Goal: Information Seeking & Learning: Learn about a topic

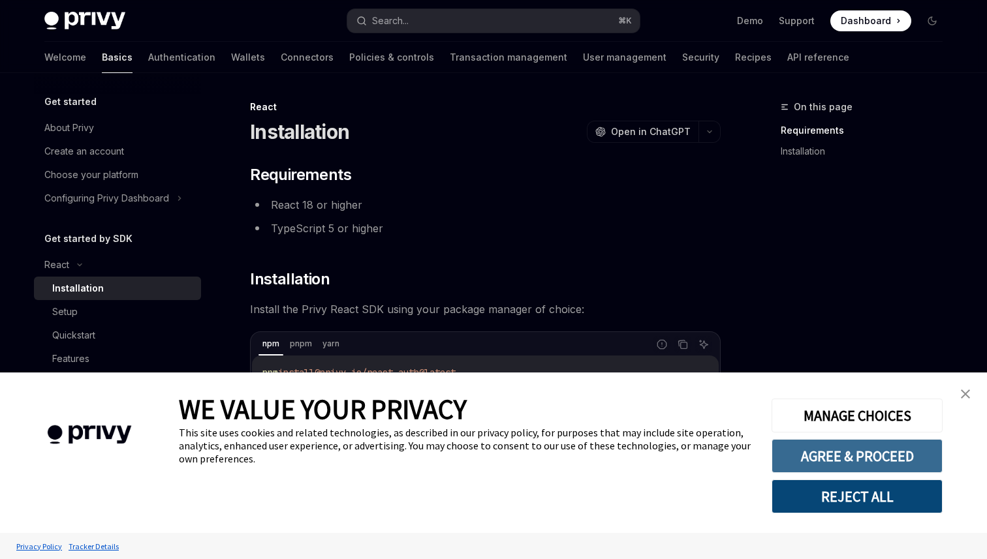
click at [838, 452] on button "AGREE & PROCEED" at bounding box center [857, 456] width 171 height 34
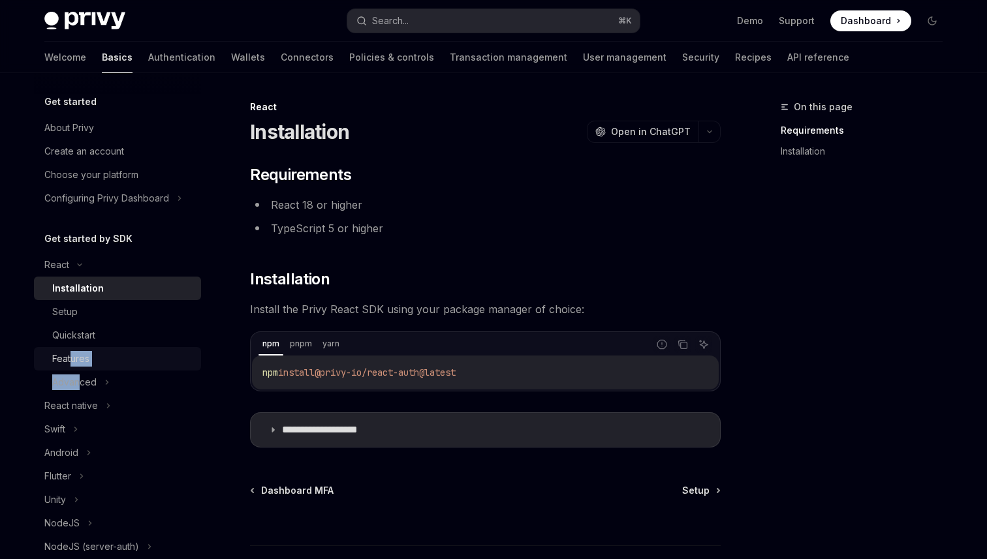
drag, startPoint x: 82, startPoint y: 380, endPoint x: 72, endPoint y: 356, distance: 25.5
click at [72, 355] on ul "Installation Setup Quickstart Features Advanced" at bounding box center [117, 335] width 167 height 117
click at [72, 356] on div "Features" at bounding box center [70, 359] width 37 height 16
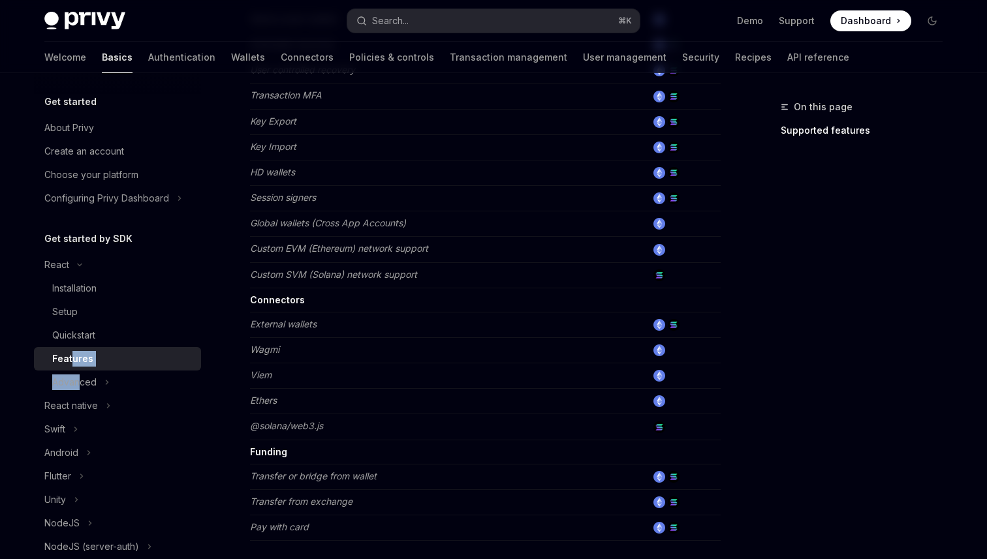
scroll to position [847, 0]
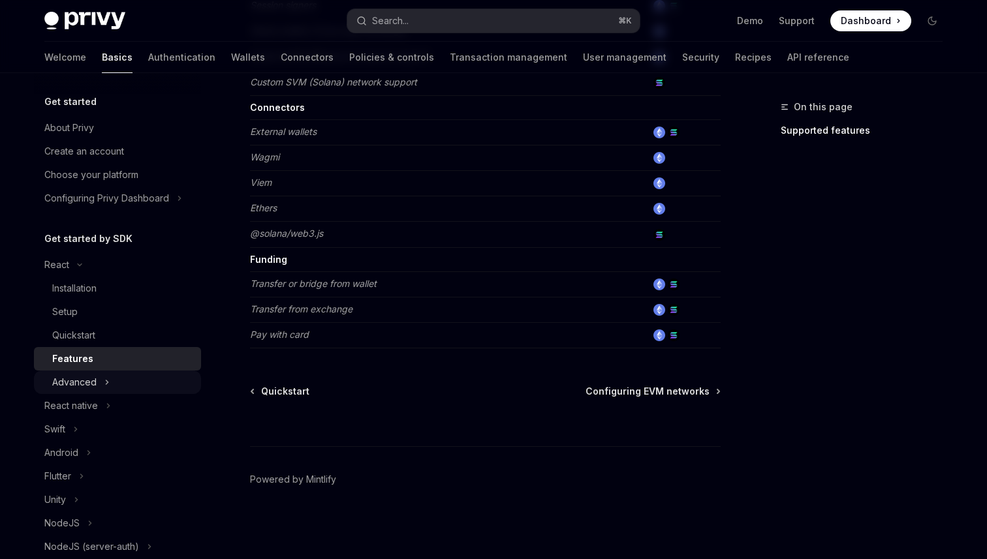
click at [97, 384] on div "Advanced" at bounding box center [117, 382] width 167 height 23
type textarea "*"
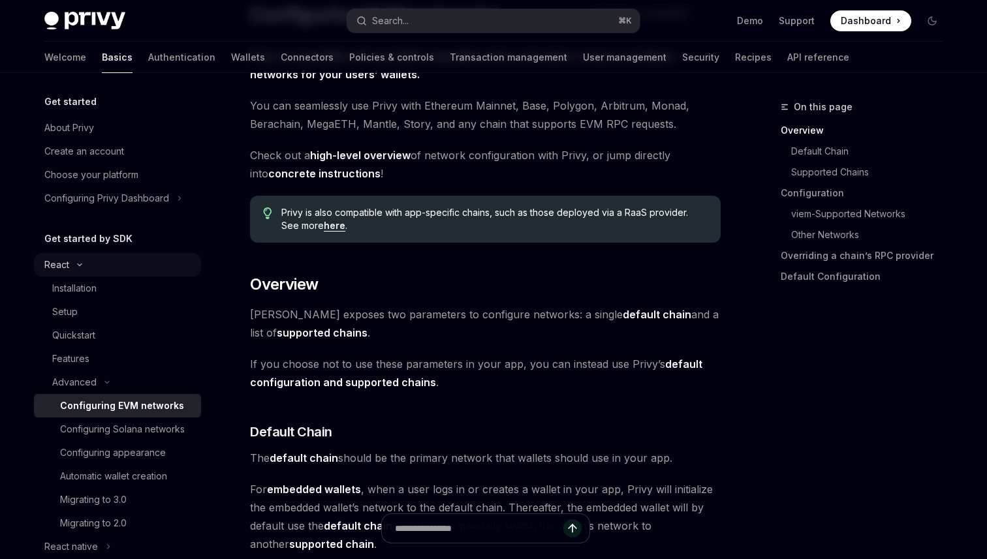
scroll to position [125, 0]
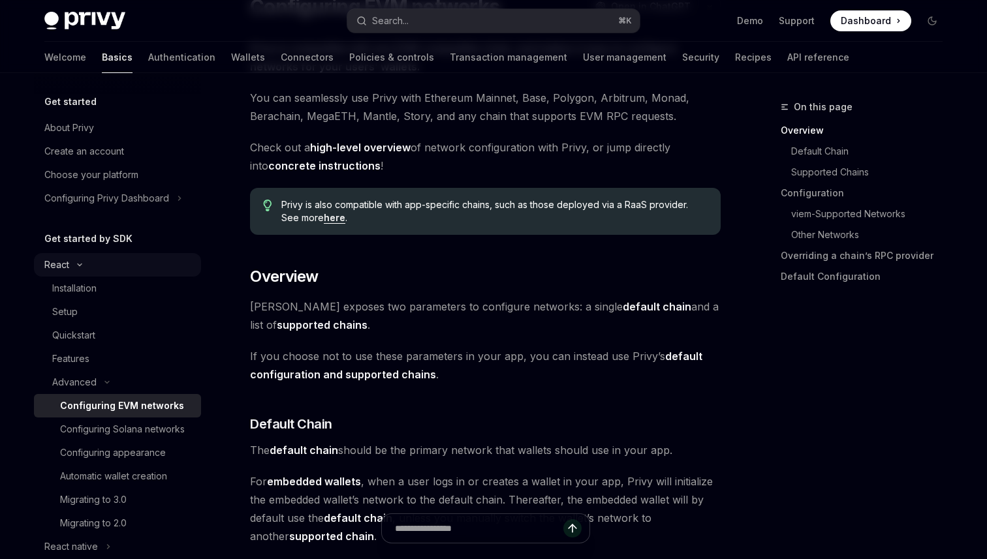
click at [60, 265] on div "React" at bounding box center [56, 265] width 25 height 16
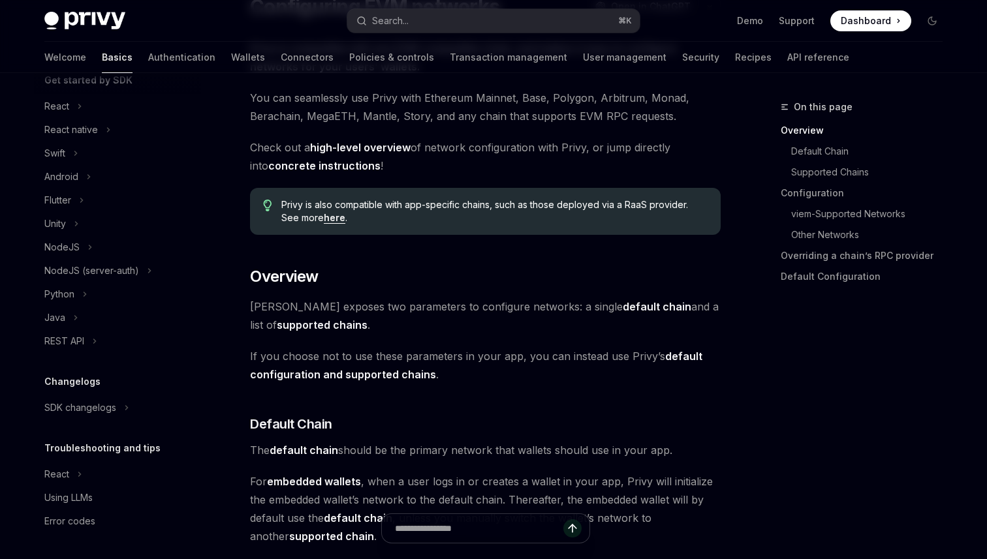
scroll to position [0, 0]
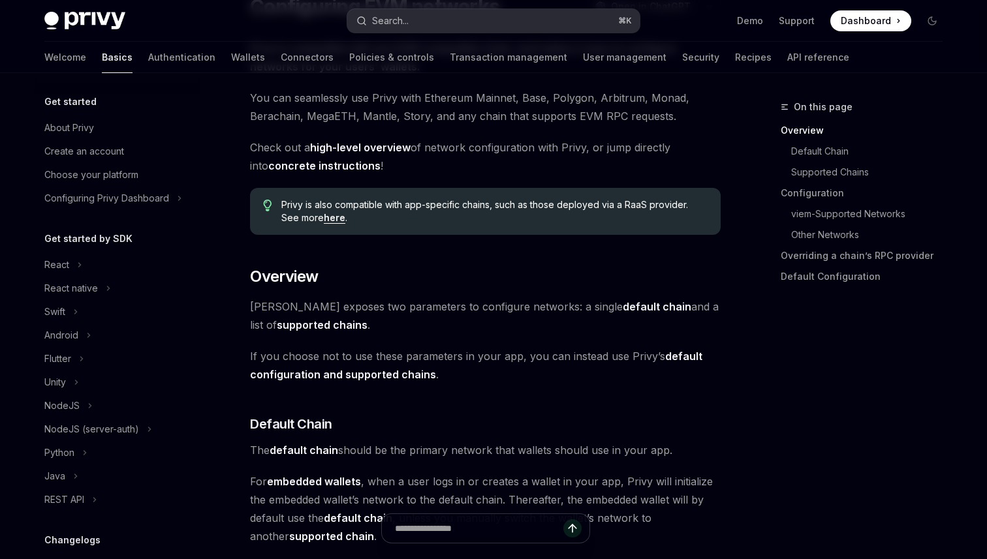
click at [379, 16] on div "Search..." at bounding box center [390, 21] width 37 height 16
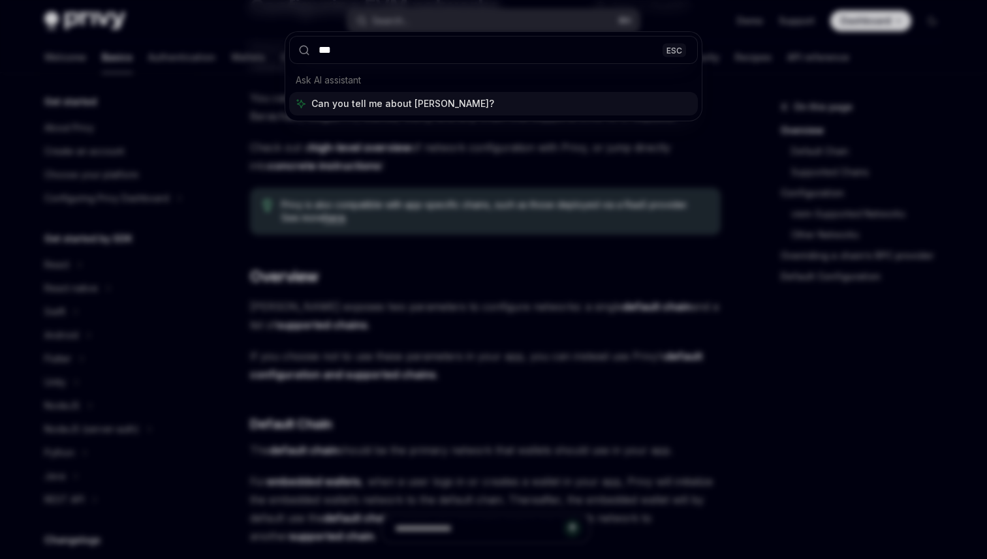
type input "****"
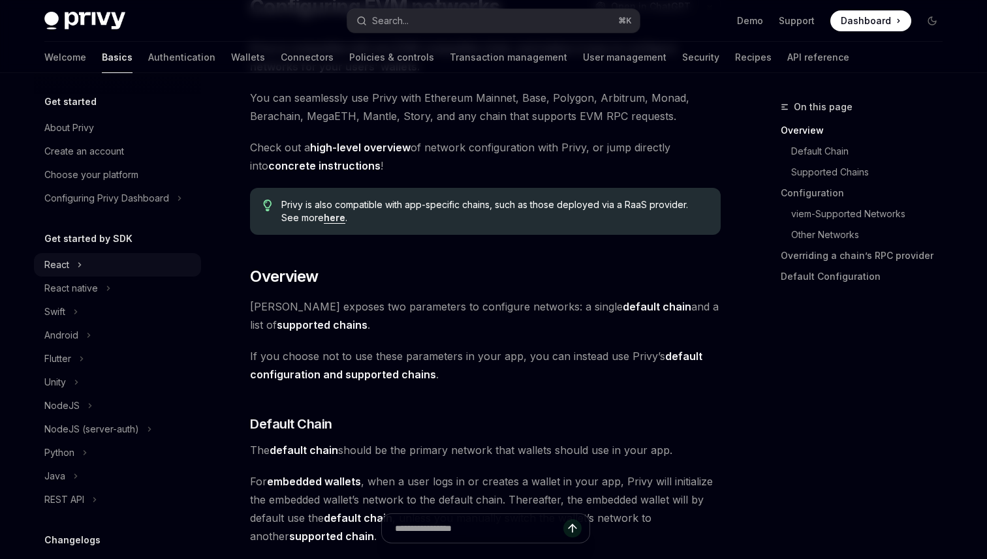
click at [57, 275] on div "React" at bounding box center [117, 264] width 167 height 23
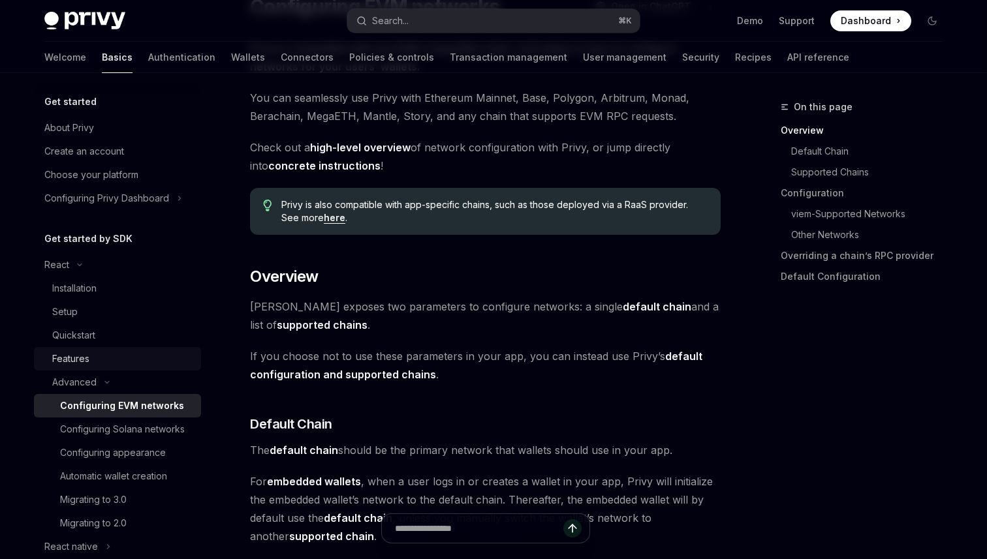
click at [63, 356] on div "Features" at bounding box center [70, 359] width 37 height 16
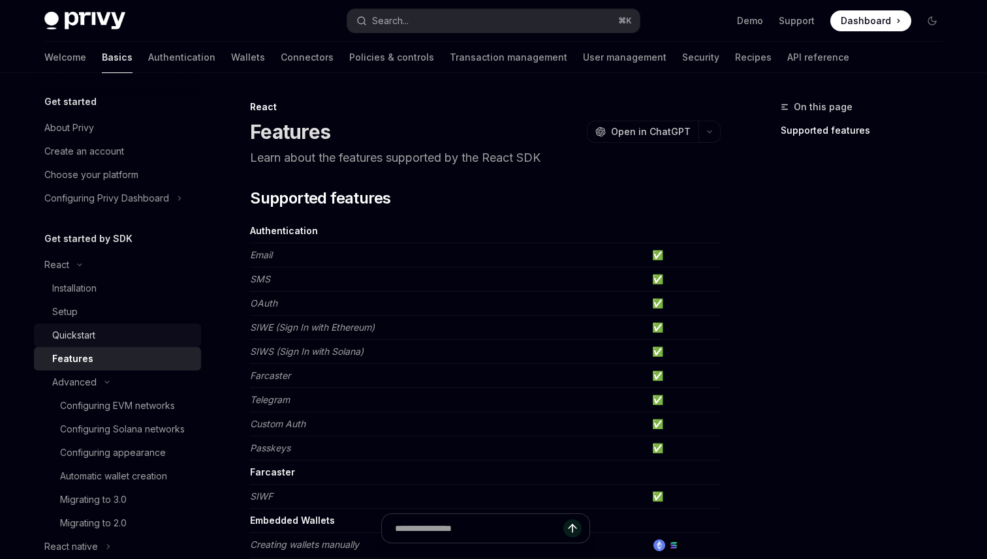
click at [67, 335] on div "Quickstart" at bounding box center [73, 336] width 43 height 16
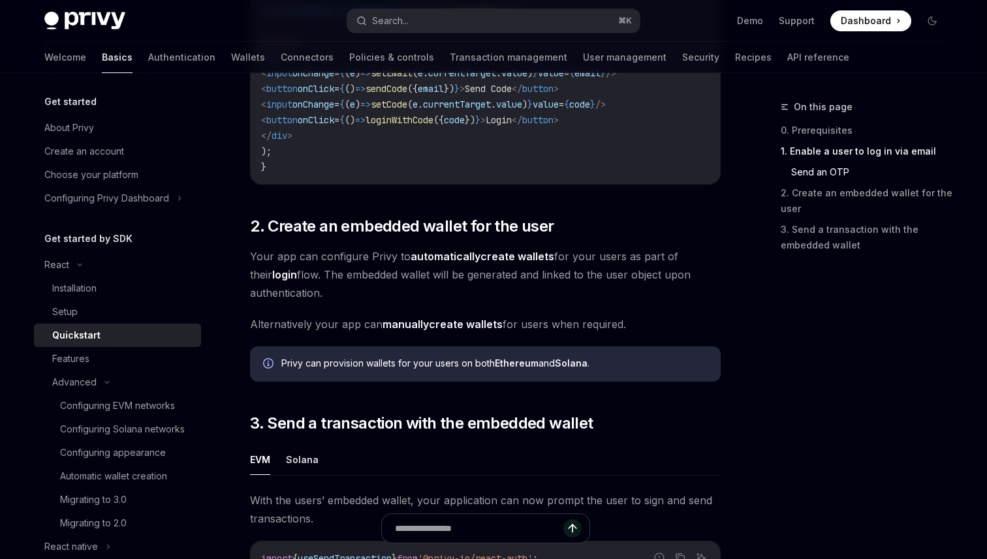
scroll to position [812, 0]
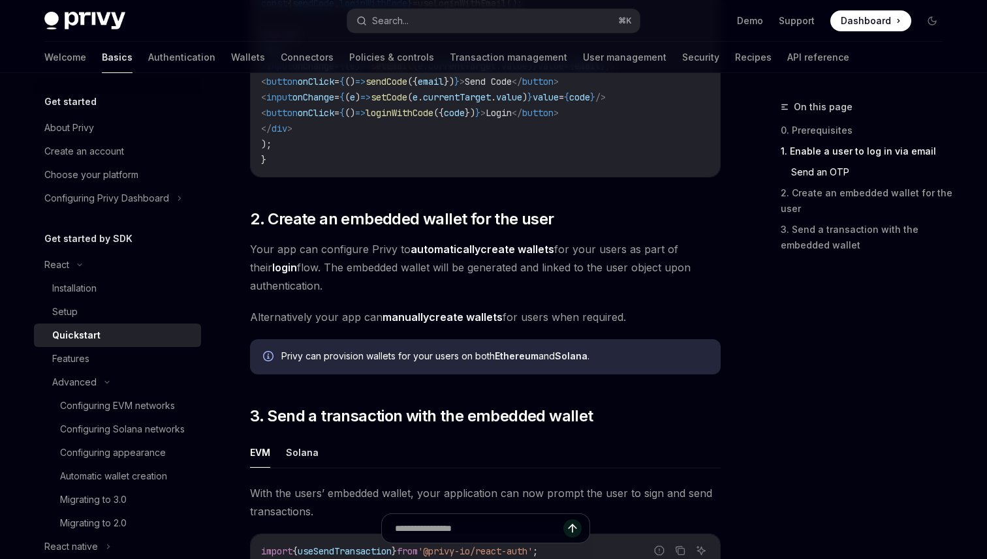
click at [538, 388] on div "​ 0. Prerequisites This guide assumes that you have completed the Setup guide. …" at bounding box center [485, 138] width 471 height 1488
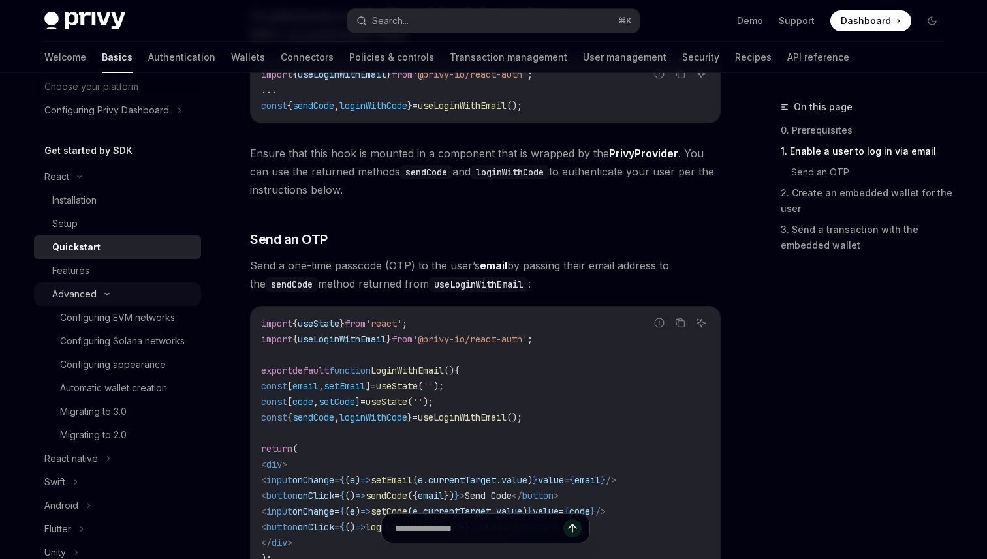
scroll to position [93, 0]
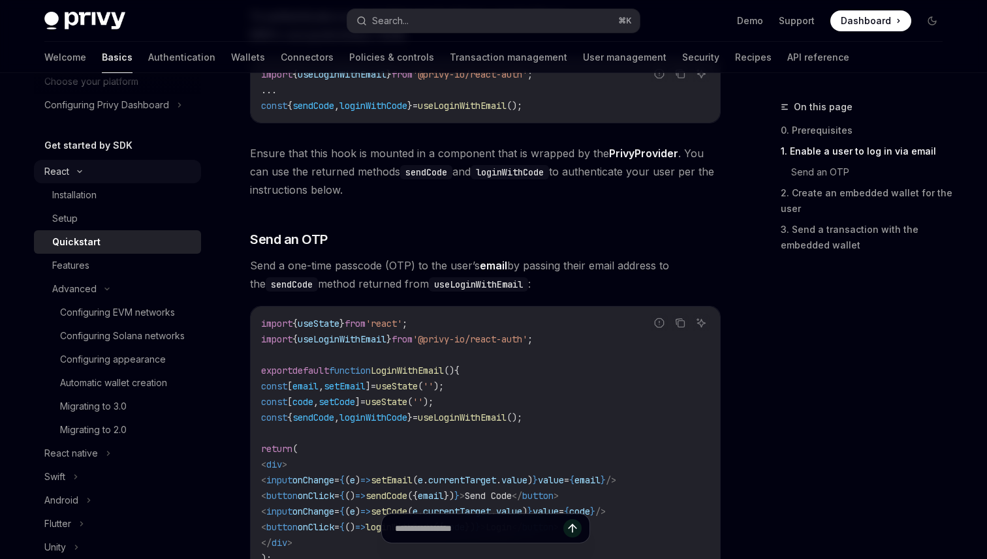
click at [50, 173] on div "React" at bounding box center [56, 172] width 25 height 16
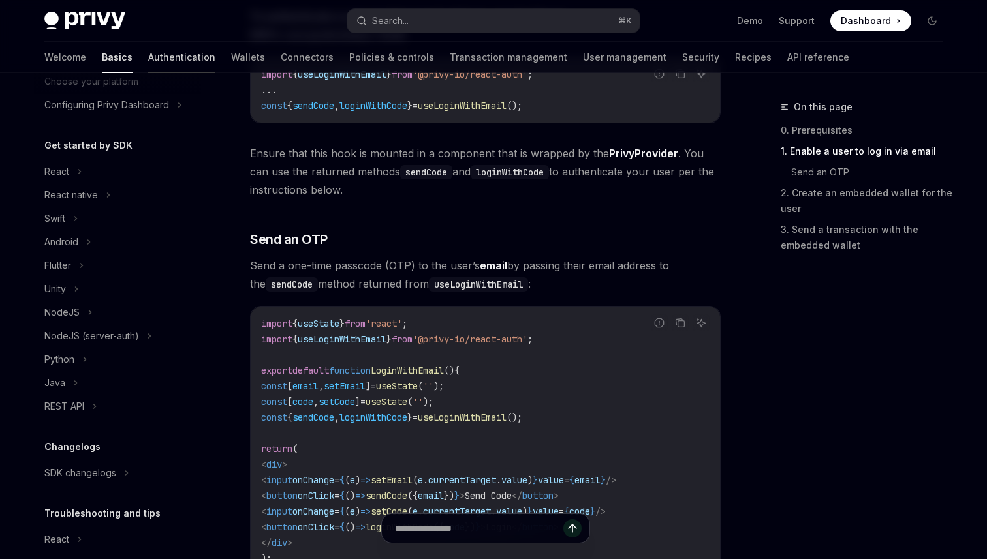
click at [148, 56] on link "Authentication" at bounding box center [181, 57] width 67 height 31
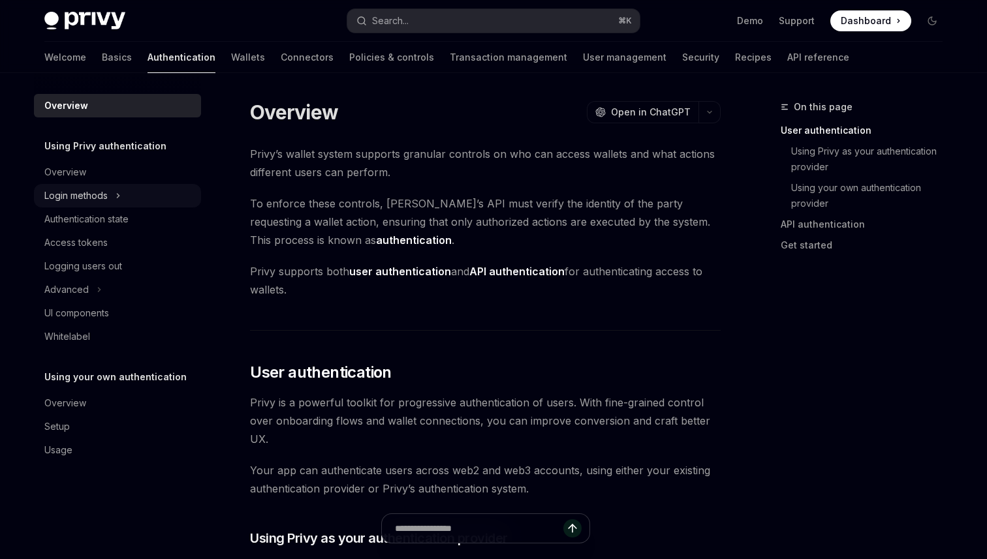
click at [95, 198] on div "Login methods" at bounding box center [75, 196] width 63 height 16
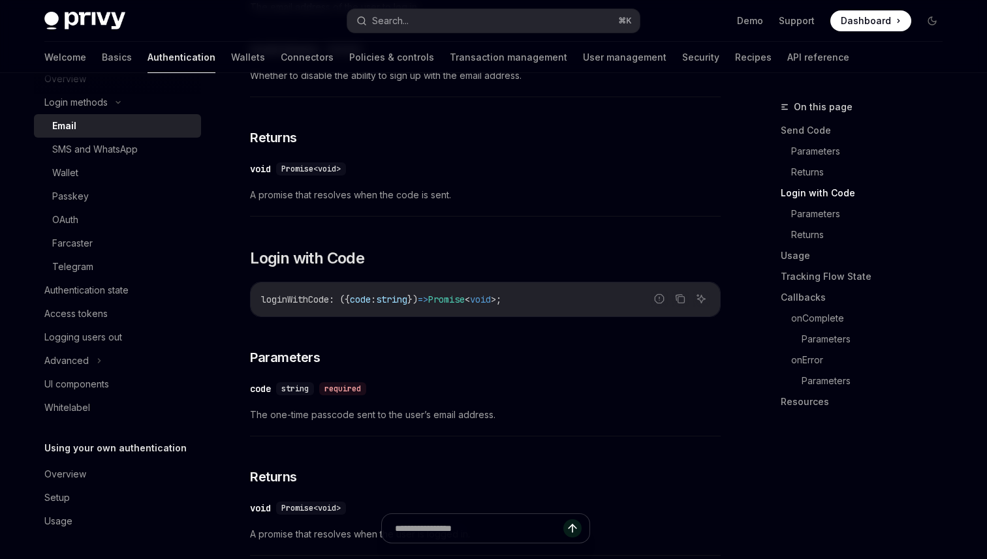
scroll to position [1031, 0]
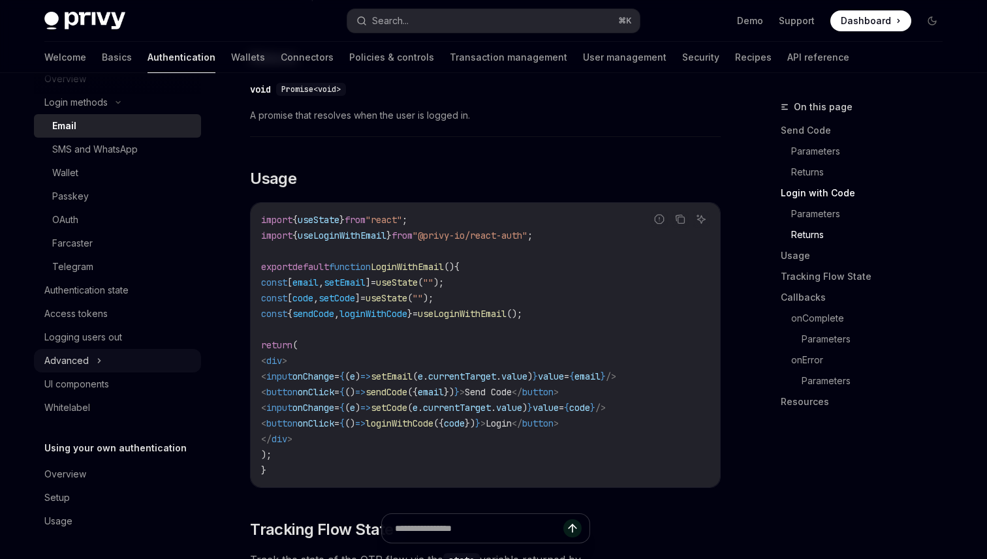
click at [90, 358] on div "Advanced" at bounding box center [117, 360] width 167 height 23
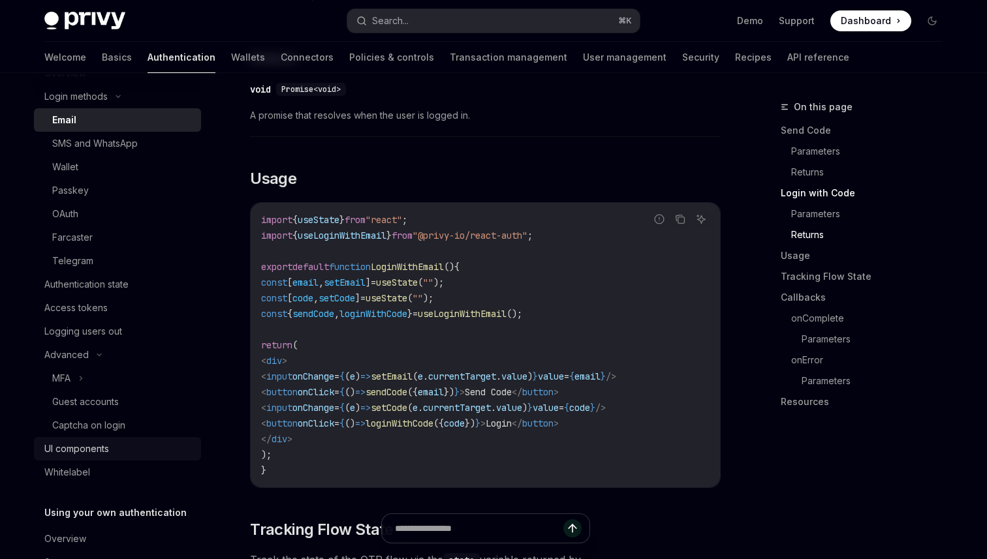
scroll to position [0, 0]
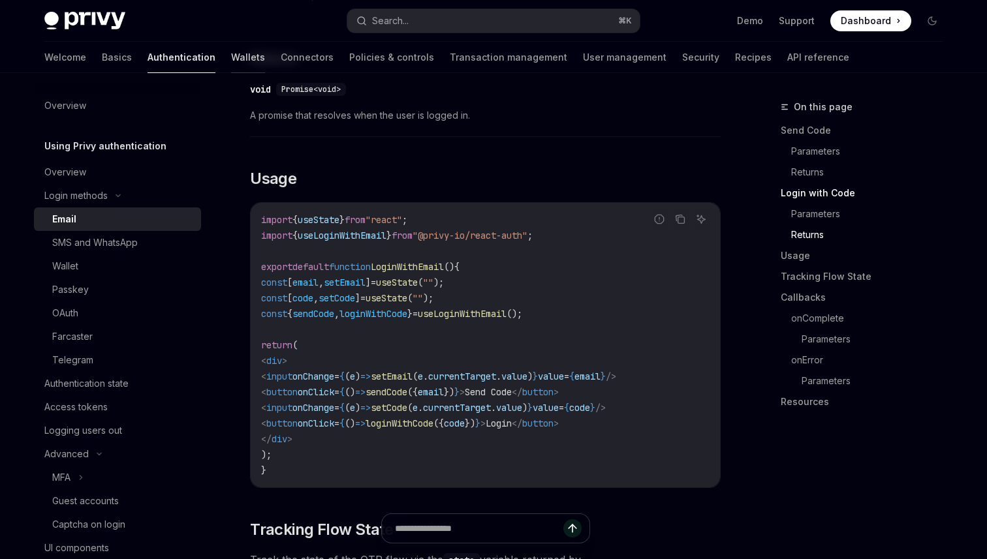
click at [231, 63] on link "Wallets" at bounding box center [248, 57] width 34 height 31
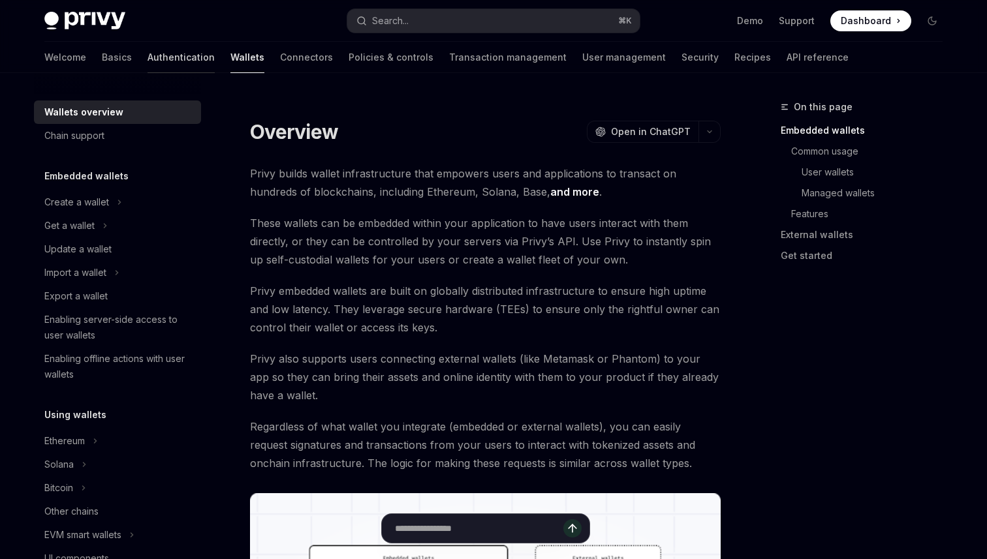
click at [148, 67] on link "Authentication" at bounding box center [181, 57] width 67 height 31
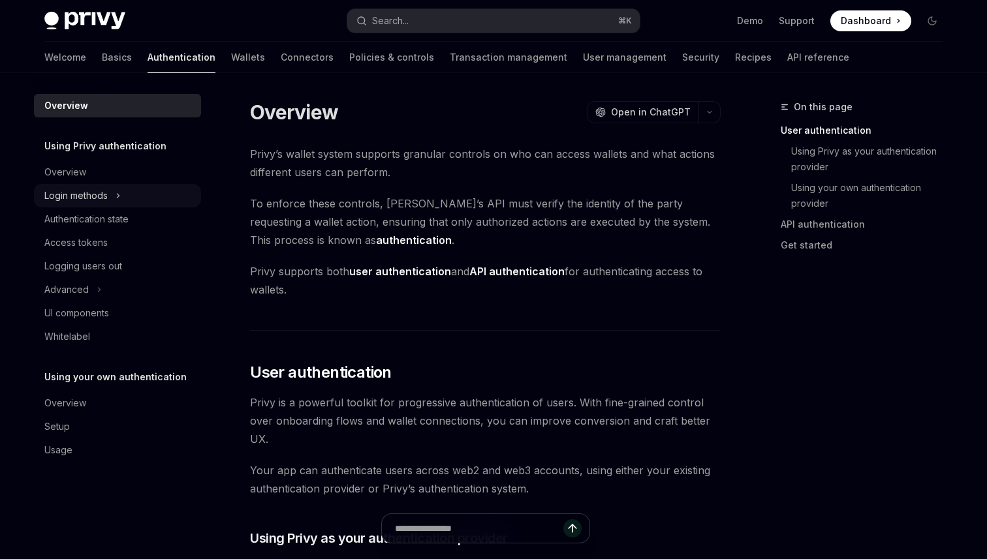
click at [117, 200] on icon at bounding box center [118, 196] width 5 height 16
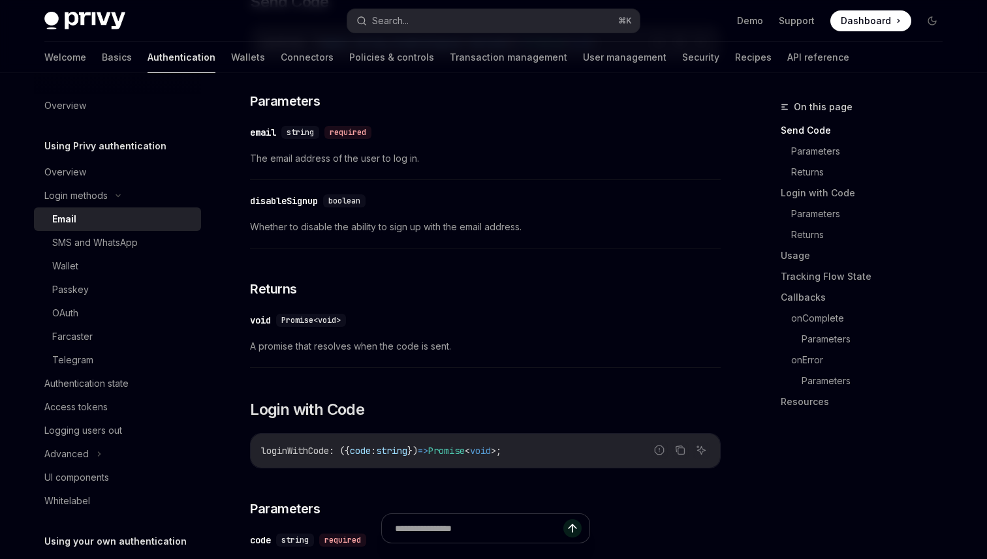
scroll to position [652, 0]
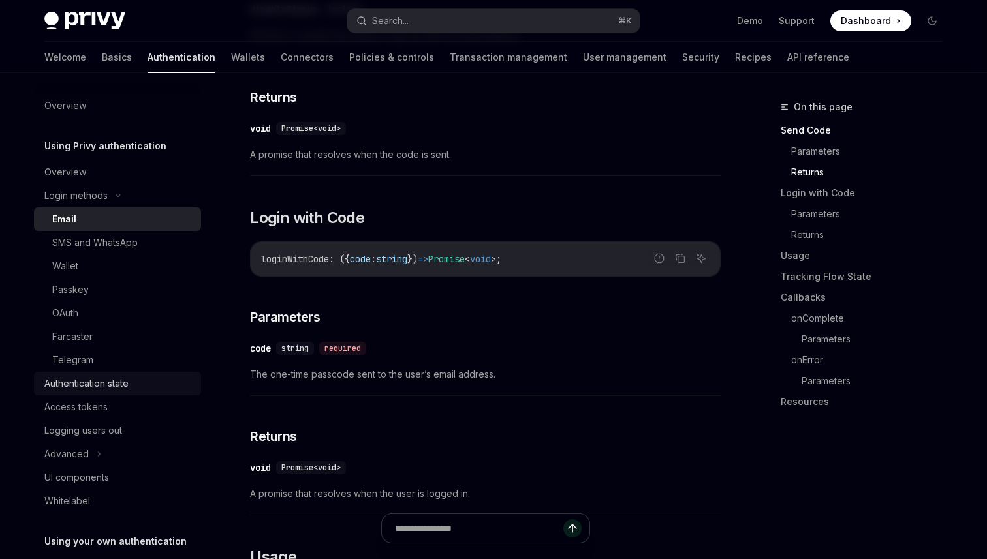
click at [100, 388] on div "Authentication state" at bounding box center [86, 384] width 84 height 16
type textarea "*"
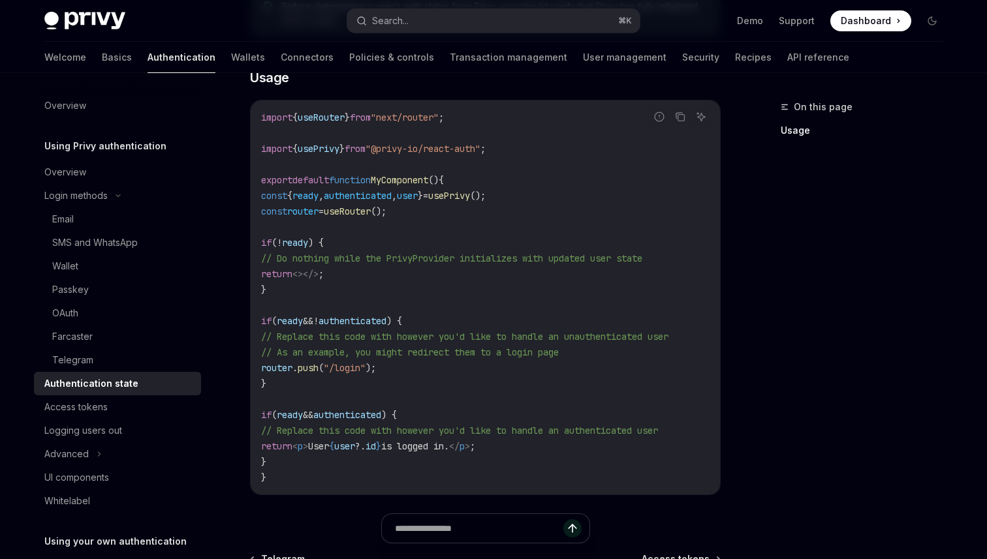
scroll to position [400, 0]
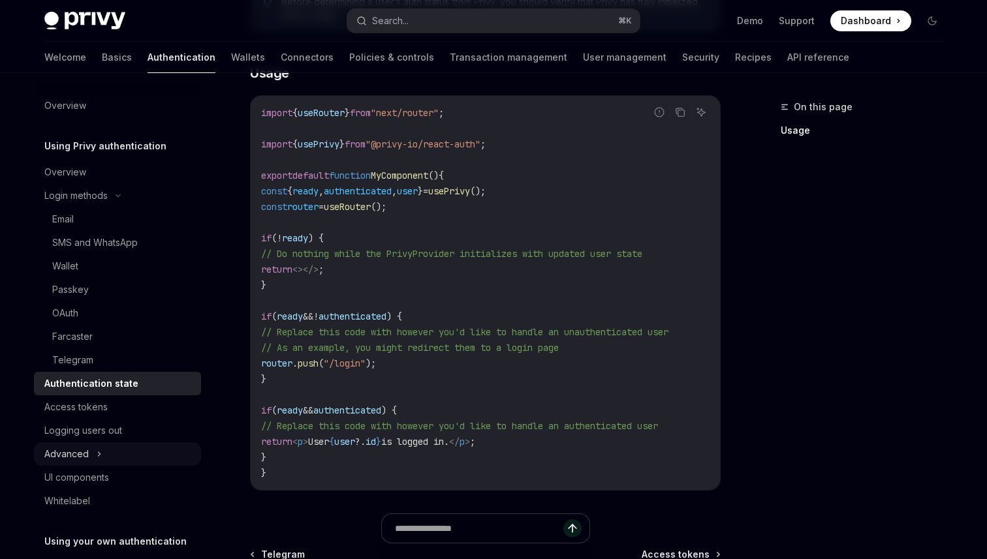
click at [110, 458] on div "Advanced" at bounding box center [117, 454] width 167 height 23
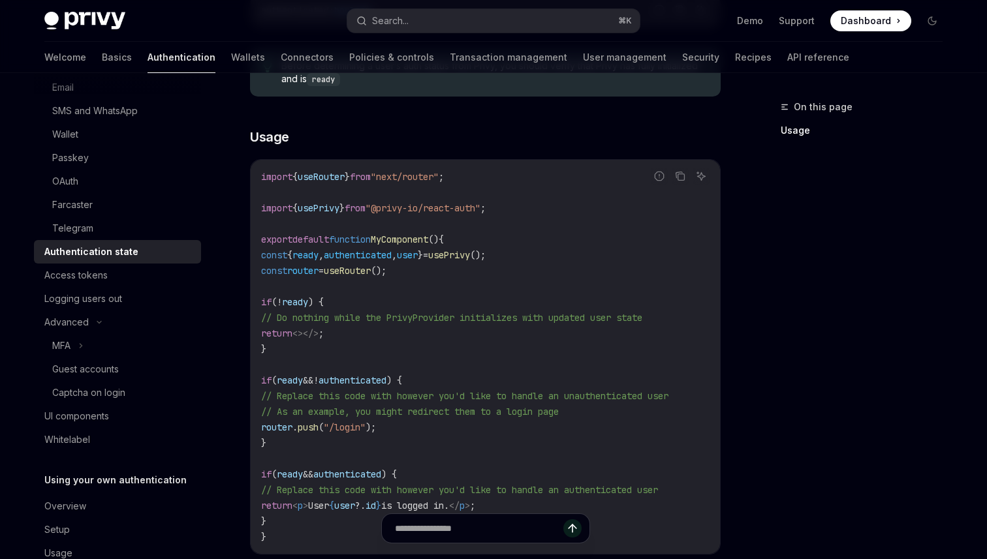
scroll to position [337, 0]
